Goal: Information Seeking & Learning: Find specific fact

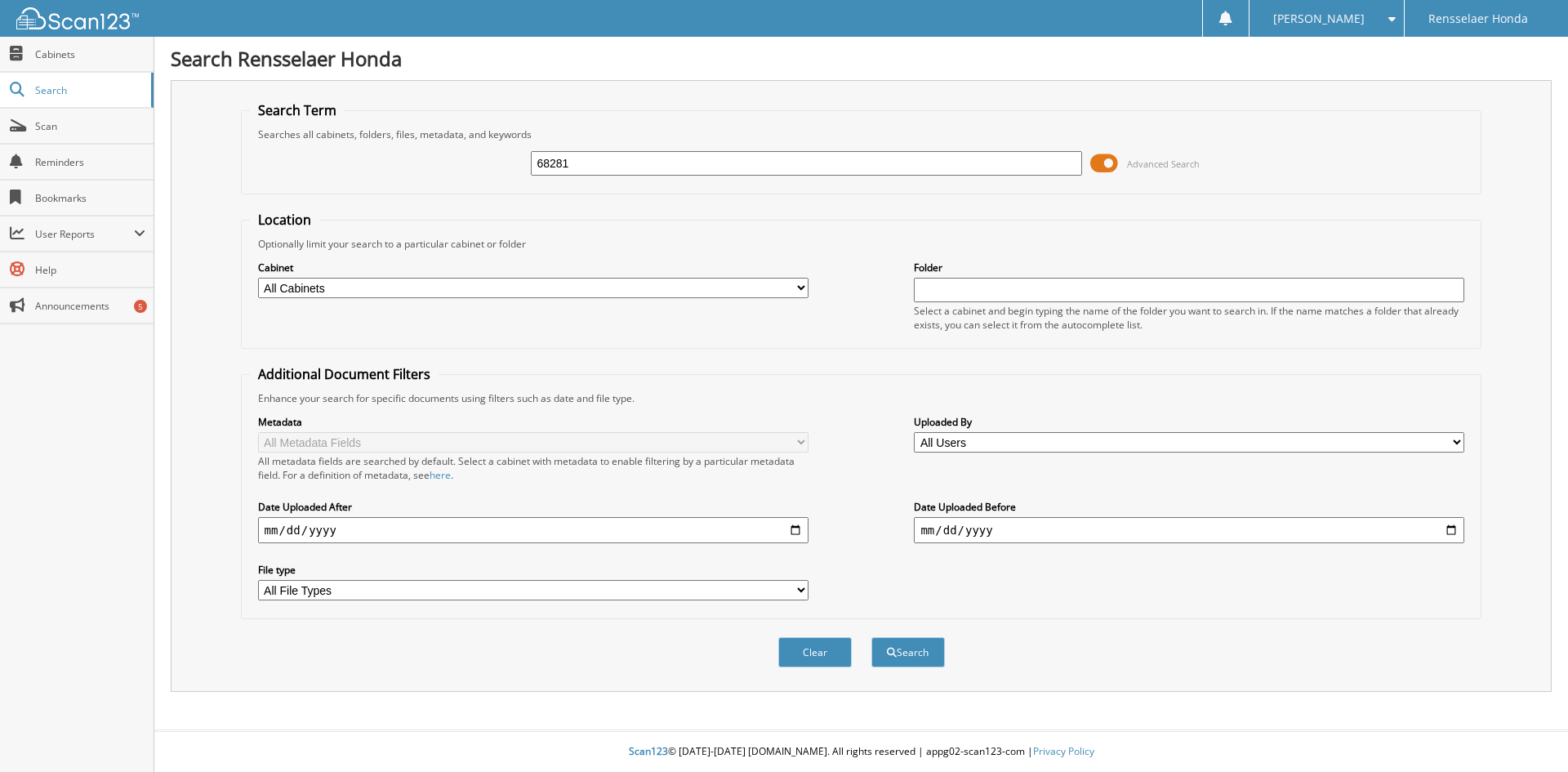
type input "68281"
click at [872, 637] on button "Search" at bounding box center [908, 651] width 73 height 30
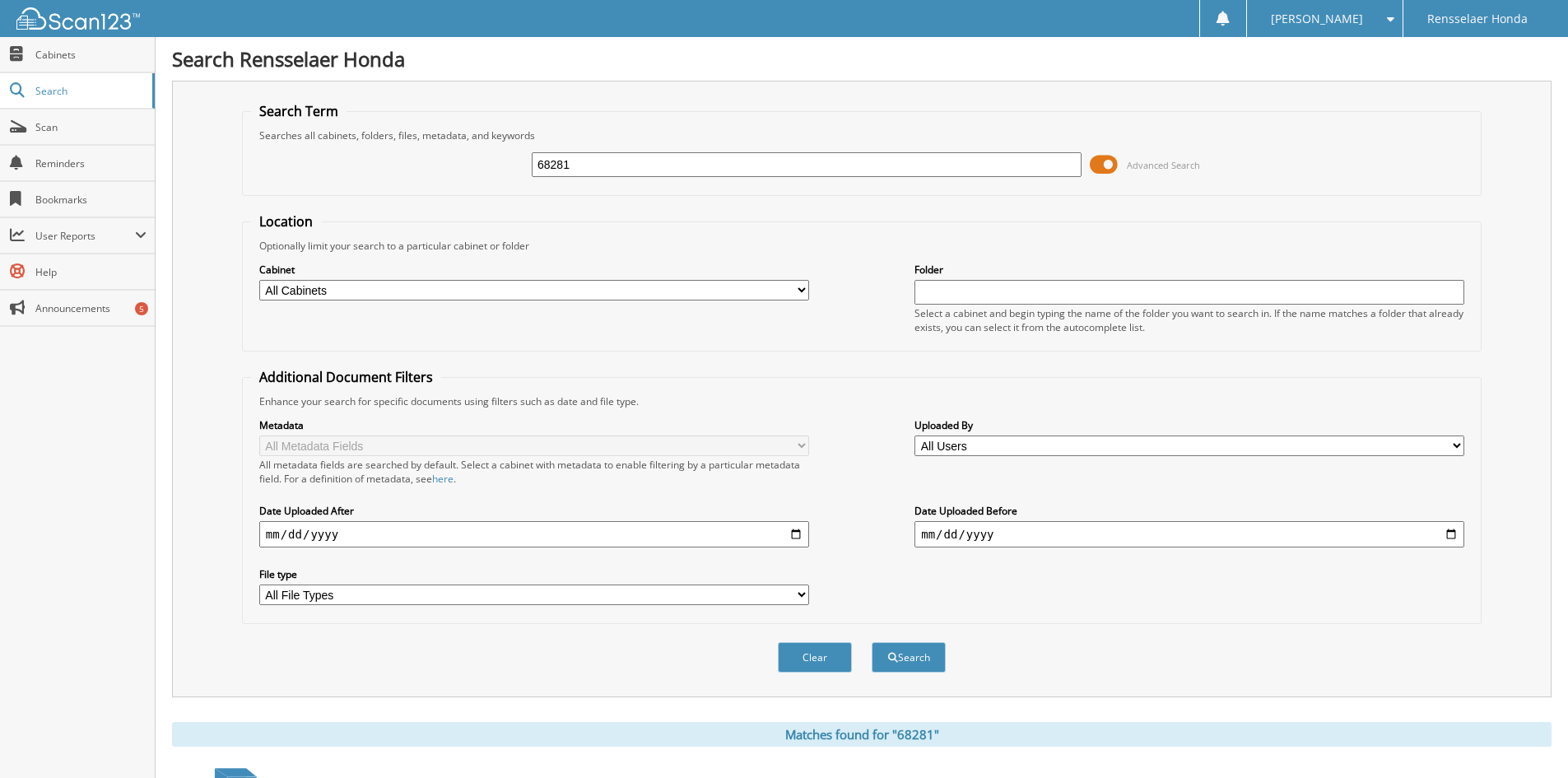
click at [576, 170] on input "68281" at bounding box center [806, 164] width 550 height 25
type input "68352"
click at [872, 642] on button "Search" at bounding box center [909, 656] width 74 height 30
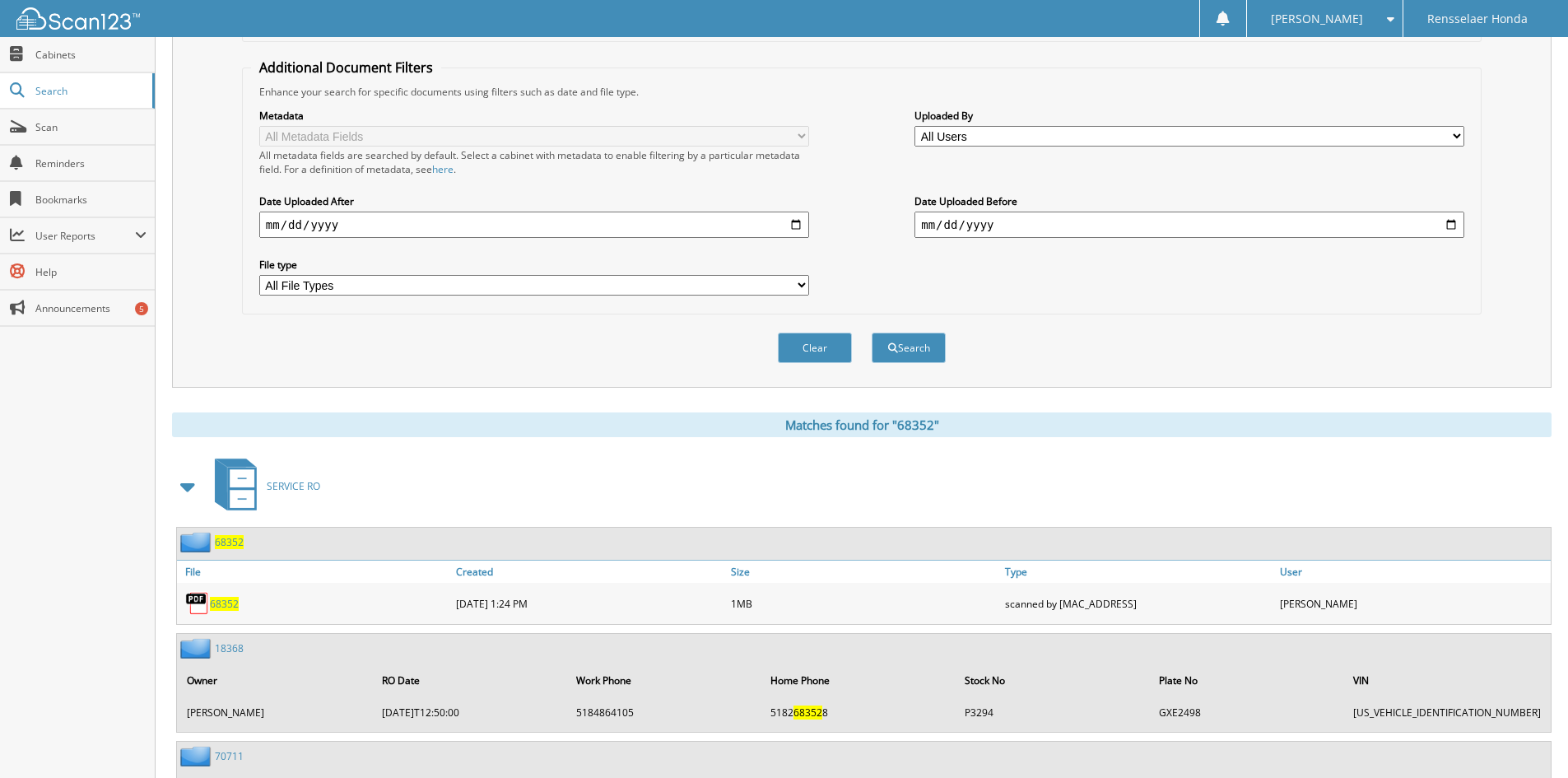
scroll to position [330, 0]
